Goal: Find contact information: Find contact information

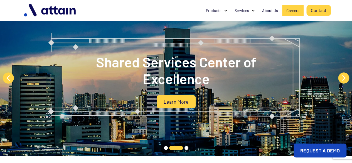
click at [295, 6] on link "Careers" at bounding box center [292, 10] width 21 height 11
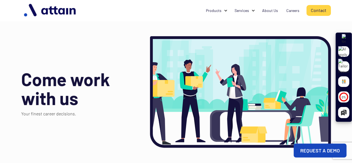
click at [96, 90] on h1 "Come work with us" at bounding box center [69, 89] width 97 height 38
click at [290, 8] on div "Careers" at bounding box center [292, 11] width 13 height 6
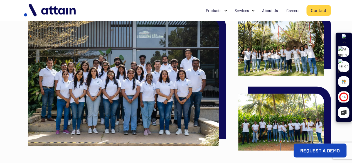
scroll to position [612, 0]
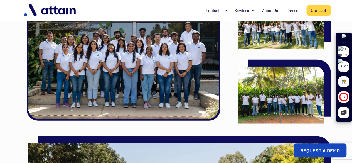
click at [105, 88] on img at bounding box center [123, 55] width 191 height 127
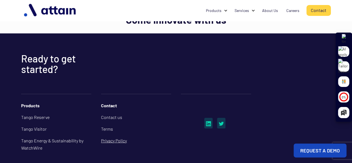
scroll to position [916, 0]
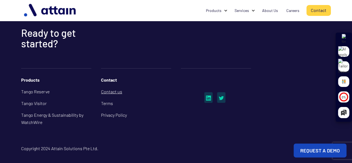
click at [112, 90] on link "Contact us" at bounding box center [136, 92] width 70 height 12
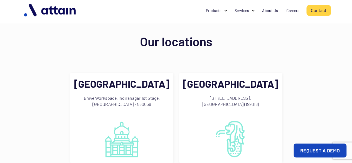
scroll to position [390, 0]
